Goal: Information Seeking & Learning: Check status

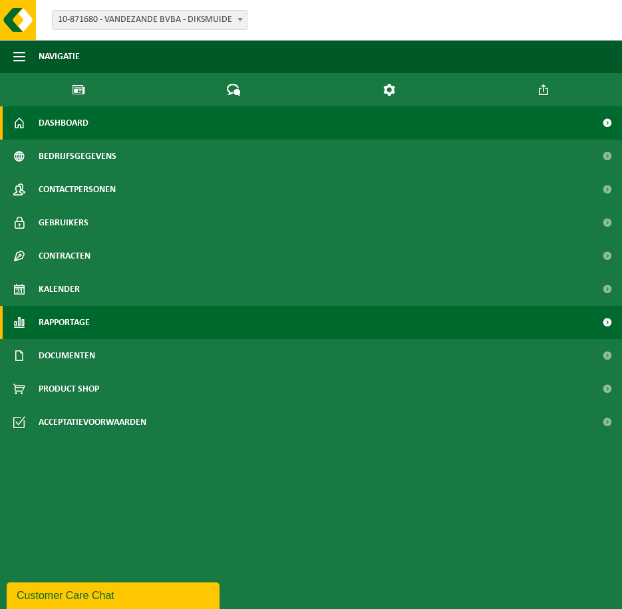
click at [70, 306] on span "Rapportage" at bounding box center [64, 322] width 51 height 33
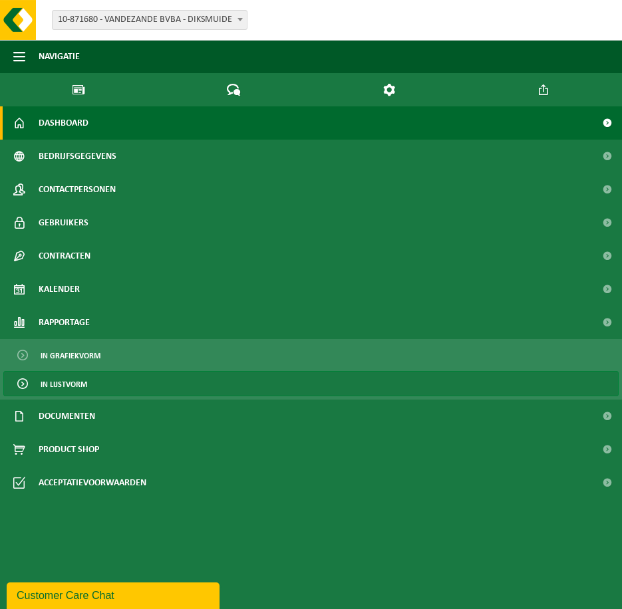
click at [85, 372] on span "In lijstvorm" at bounding box center [64, 384] width 47 height 25
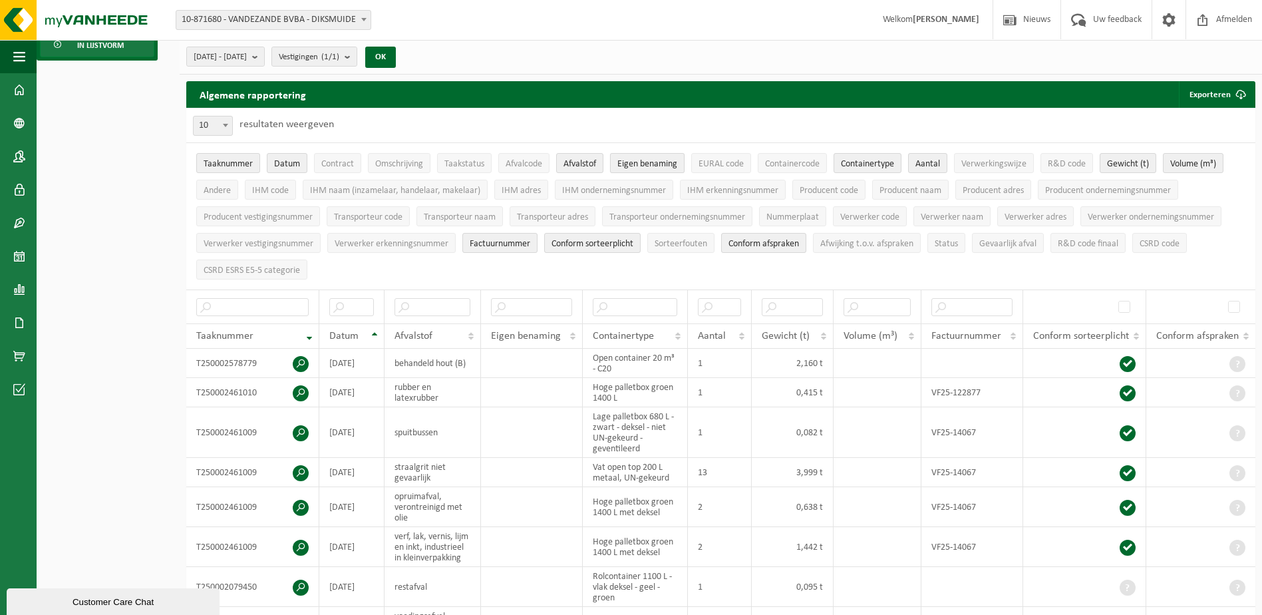
click at [621, 168] on span "Eigen benaming" at bounding box center [647, 164] width 60 height 10
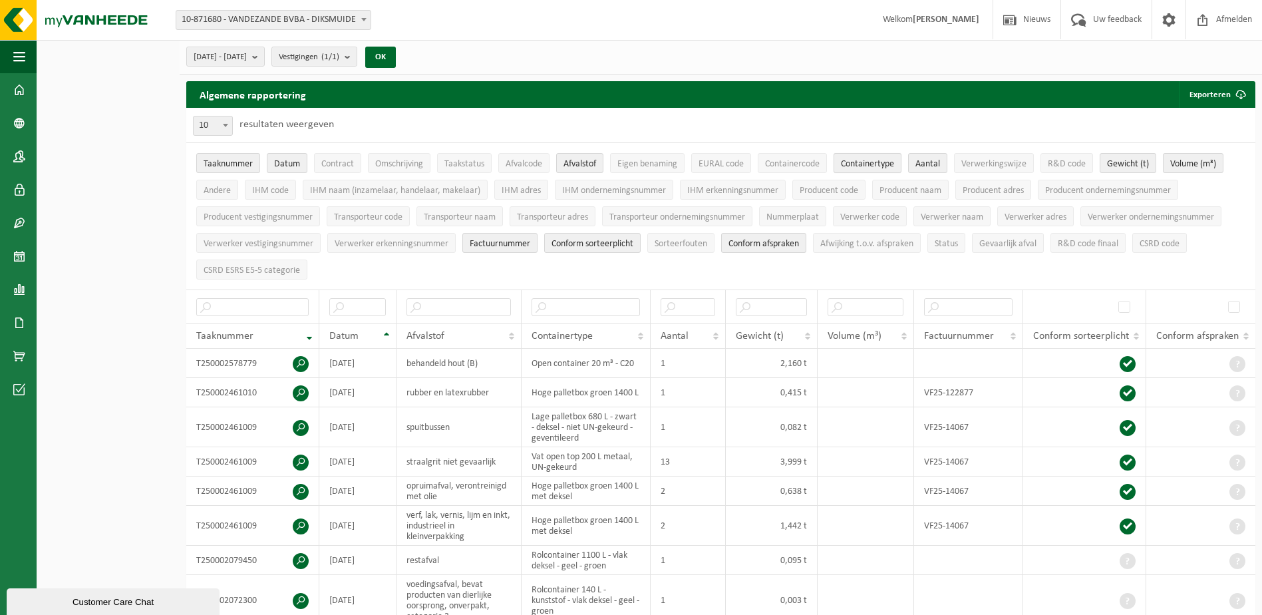
click at [621, 164] on span "Containertype" at bounding box center [867, 164] width 53 height 10
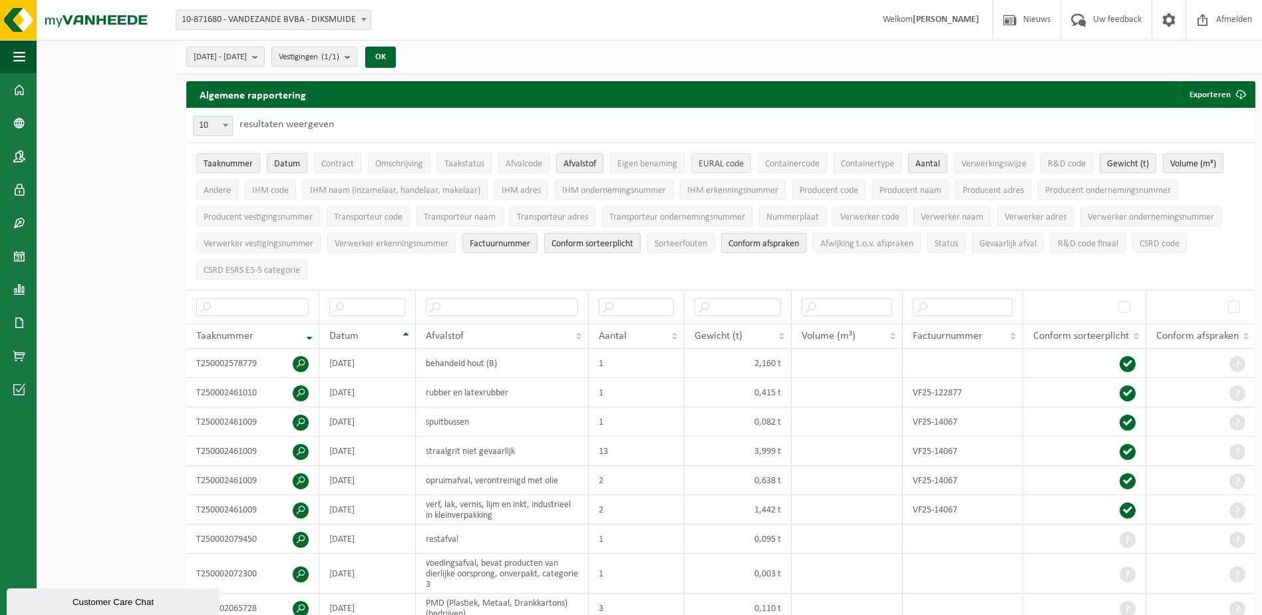
click at [621, 168] on span "EURAL code" at bounding box center [721, 164] width 45 height 10
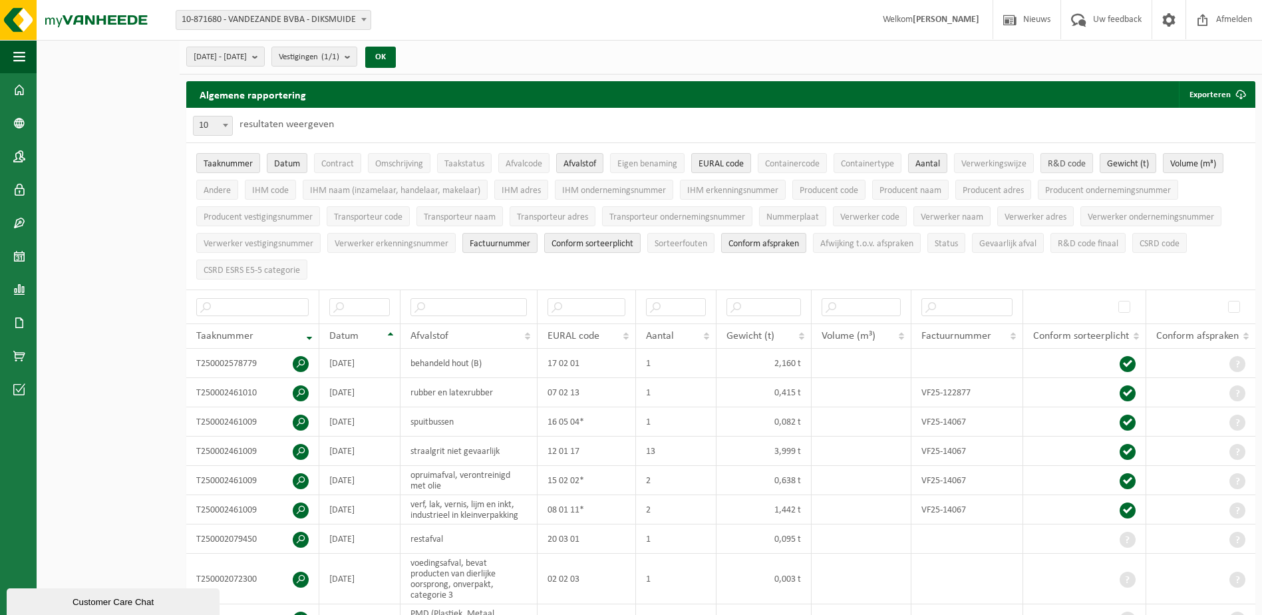
click at [621, 162] on span "R&D code" at bounding box center [1067, 164] width 38 height 10
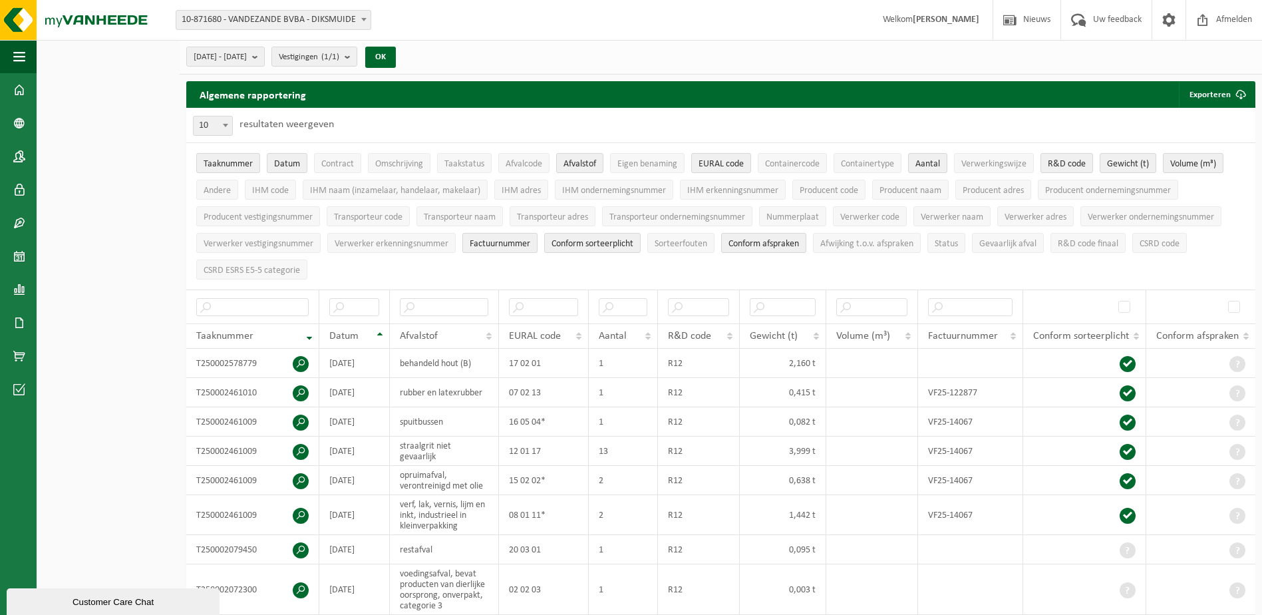
click at [484, 240] on span "Factuurnummer" at bounding box center [500, 244] width 61 height 10
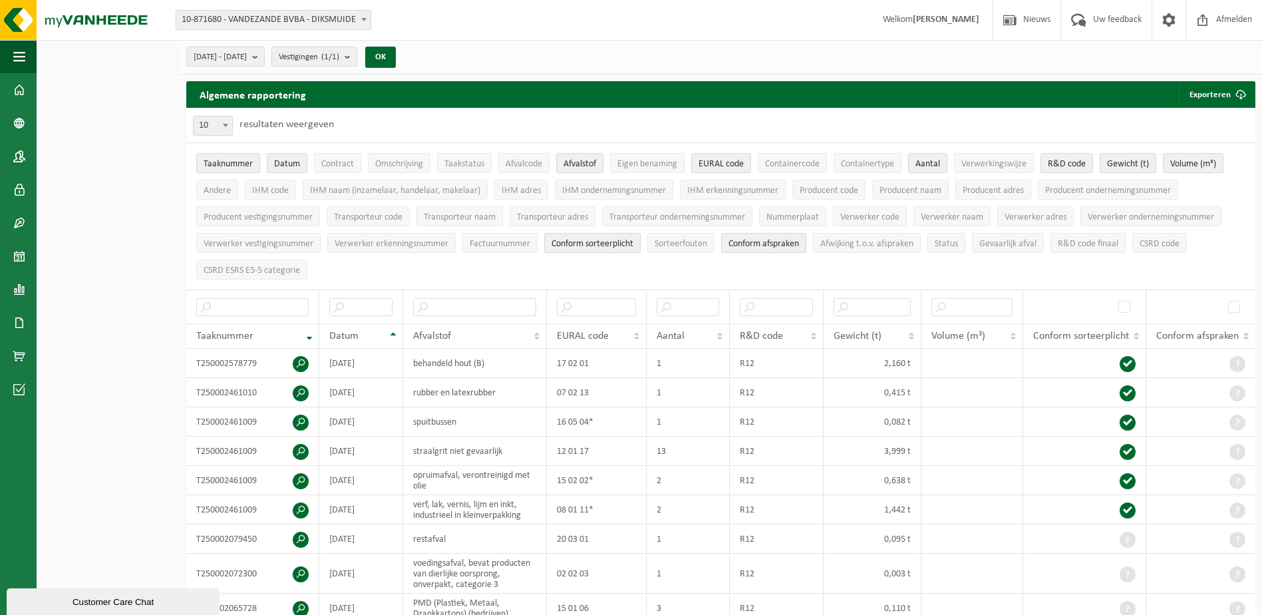
click at [592, 244] on span "Conform sorteerplicht" at bounding box center [593, 244] width 82 height 10
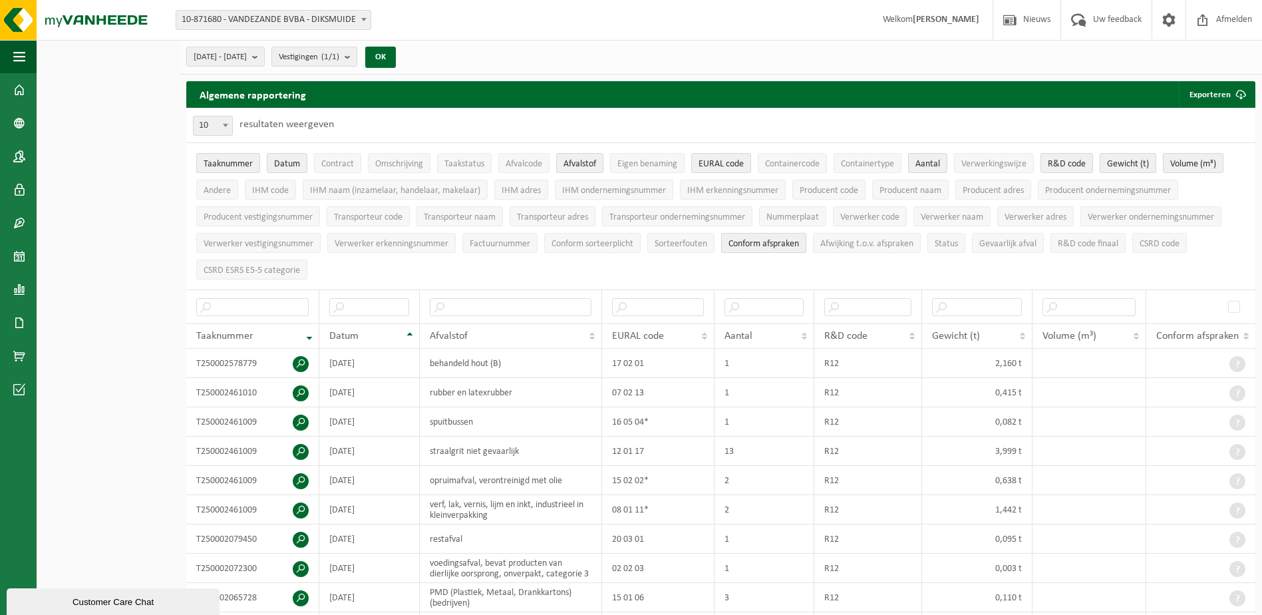
click at [621, 244] on span "Conform afspraken" at bounding box center [764, 244] width 71 height 10
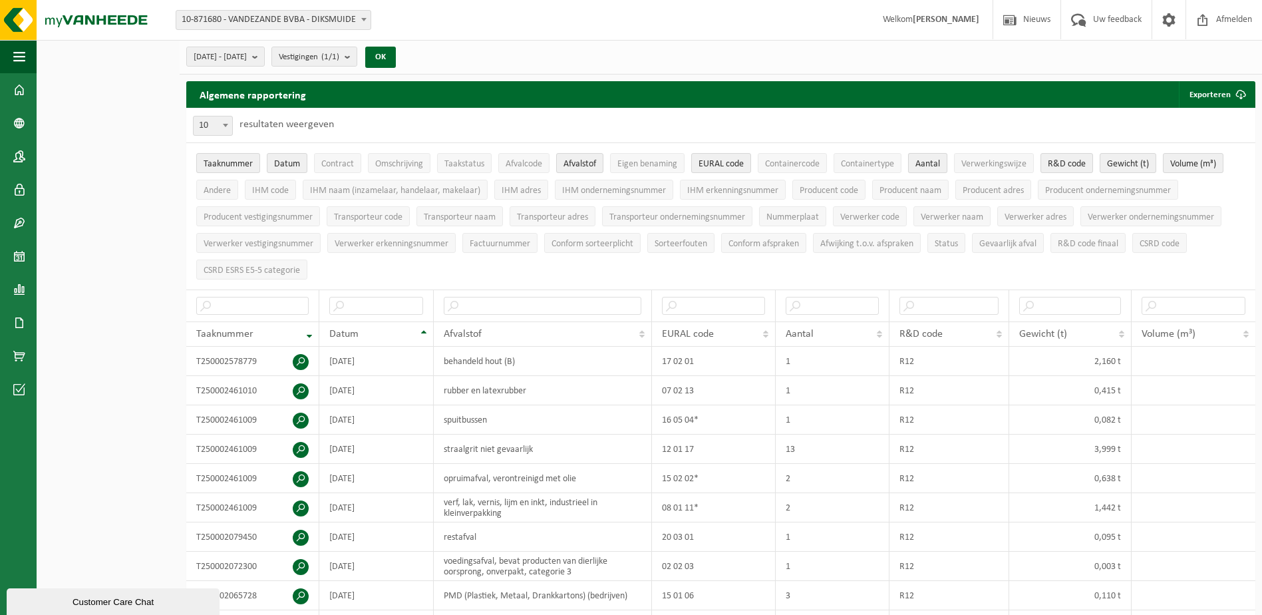
click at [621, 160] on span "Aantal" at bounding box center [928, 164] width 25 height 10
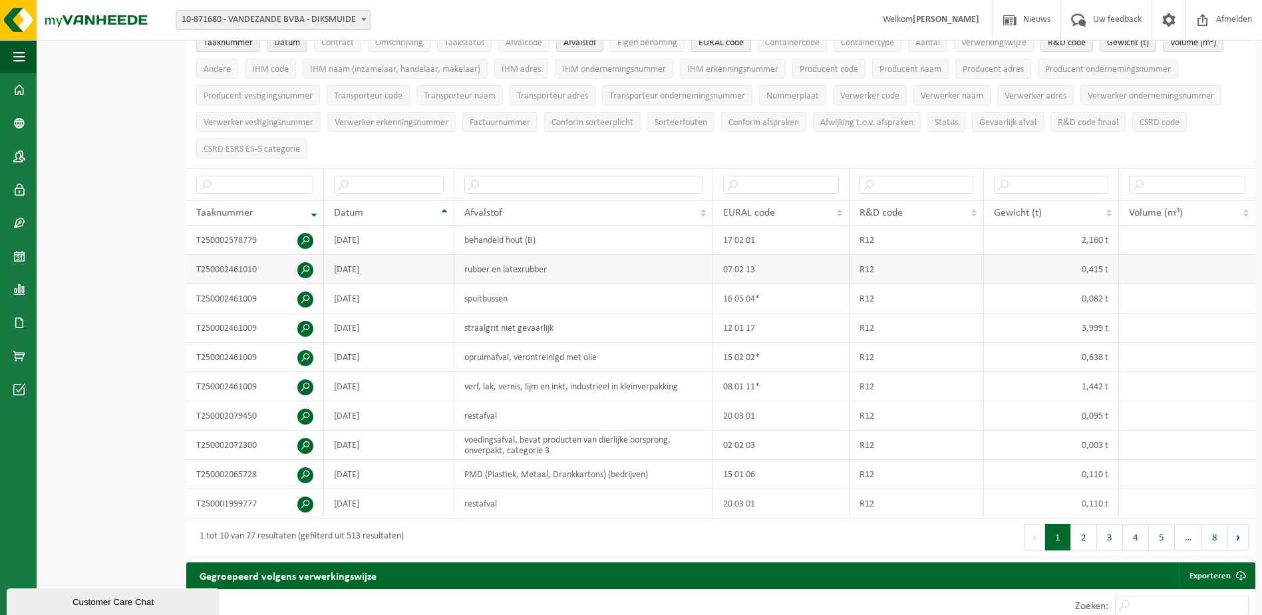
scroll to position [133, 0]
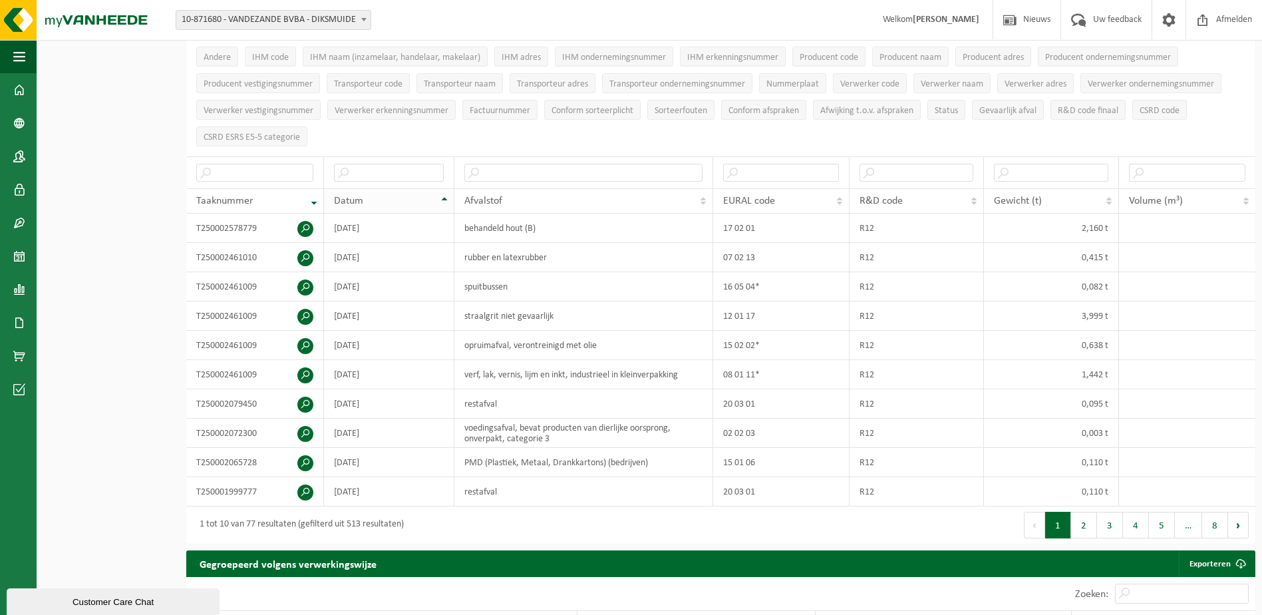
click at [360, 200] on span "Datum" at bounding box center [348, 201] width 29 height 11
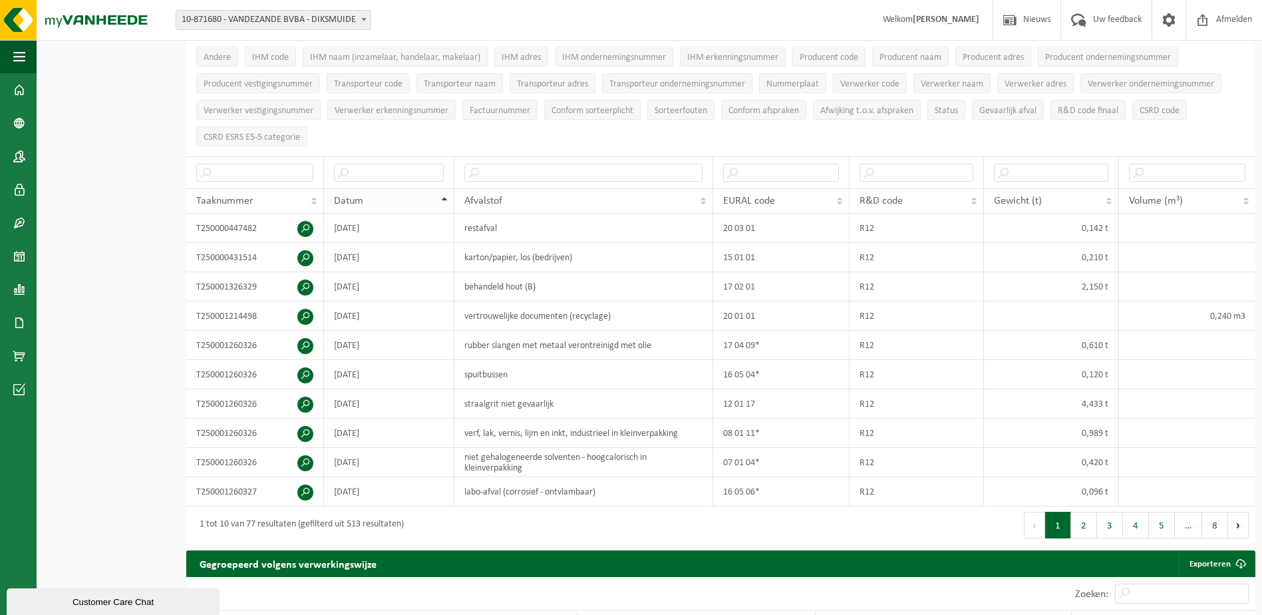
click at [359, 200] on span "Datum" at bounding box center [348, 201] width 29 height 11
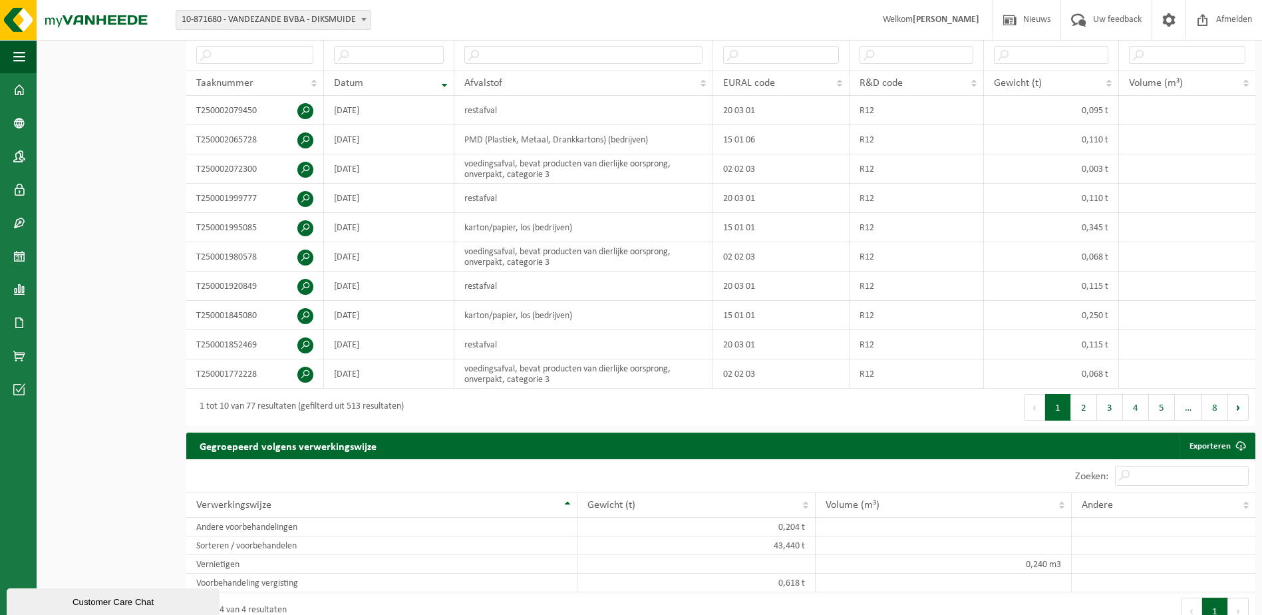
scroll to position [266, 0]
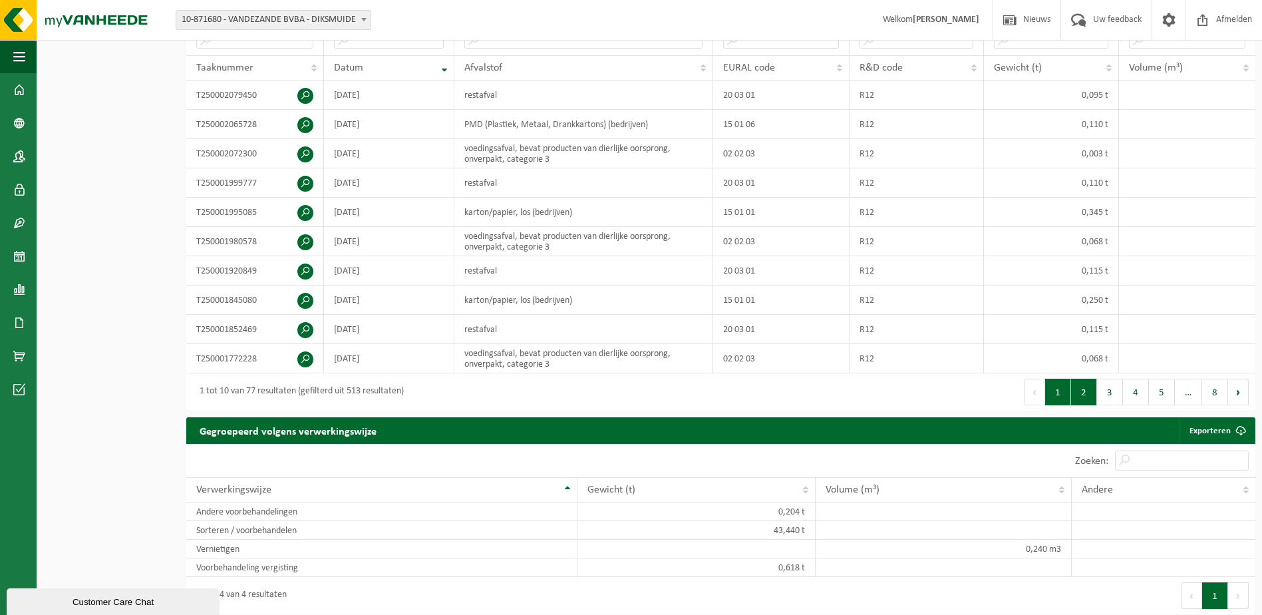
click at [621, 391] on button "2" at bounding box center [1084, 392] width 26 height 27
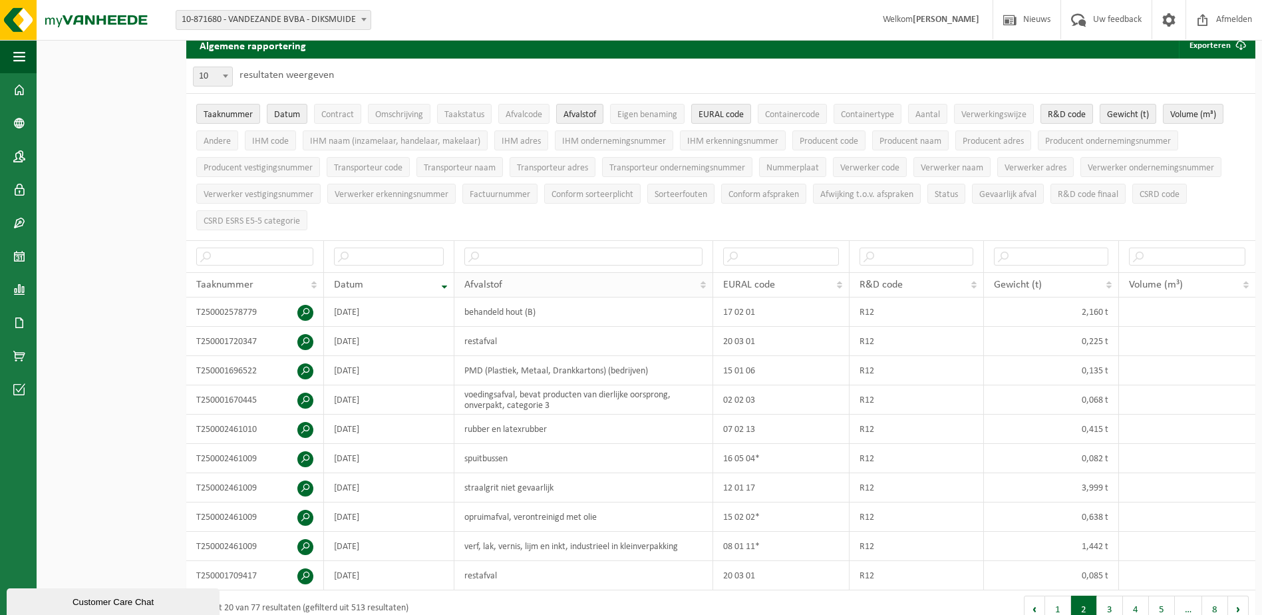
scroll to position [0, 0]
